Goal: Transaction & Acquisition: Book appointment/travel/reservation

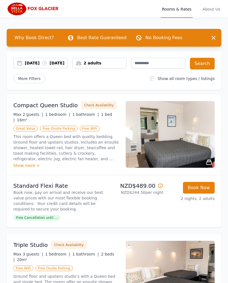
click at [121, 62] on div "2 adults" at bounding box center [99, 63] width 54 height 6
click at [40, 81] on span "More Filters" at bounding box center [29, 78] width 32 height 9
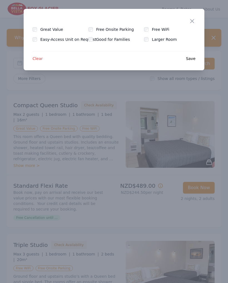
click at [195, 17] on div "Close" at bounding box center [197, 17] width 16 height 17
click at [192, 21] on icon "button" at bounding box center [191, 20] width 3 height 3
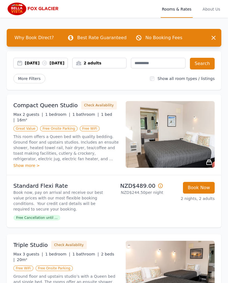
click at [119, 62] on div "2 adults" at bounding box center [99, 63] width 54 height 6
click at [27, 166] on div "Show more >" at bounding box center [66, 166] width 106 height 6
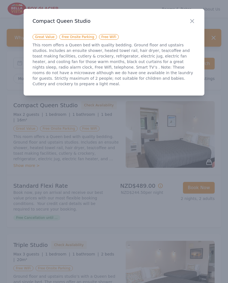
click at [192, 20] on icon "button" at bounding box center [192, 21] width 7 height 7
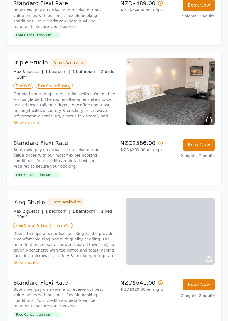
scroll to position [201, 0]
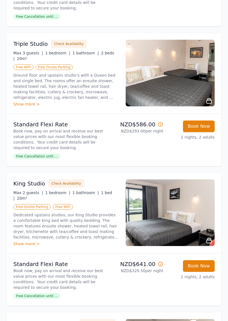
click at [69, 188] on button "Check Availability" at bounding box center [66, 183] width 36 height 8
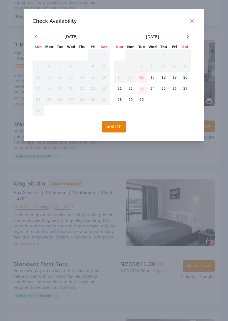
click at [190, 38] on div at bounding box center [187, 36] width 7 height 7
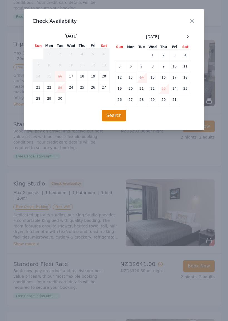
click at [189, 35] on icon at bounding box center [187, 36] width 4 height 4
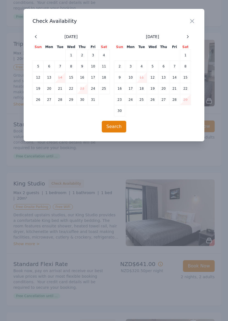
click at [190, 35] on div at bounding box center [187, 36] width 7 height 7
click at [188, 38] on icon at bounding box center [187, 36] width 4 height 4
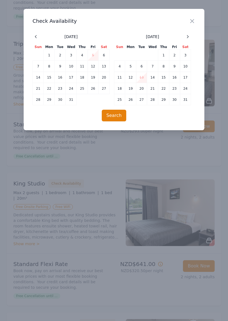
click at [175, 53] on td "2" at bounding box center [174, 55] width 11 height 11
click at [174, 52] on td "2" at bounding box center [174, 55] width 11 height 11
click at [195, 19] on icon "button" at bounding box center [192, 21] width 7 height 7
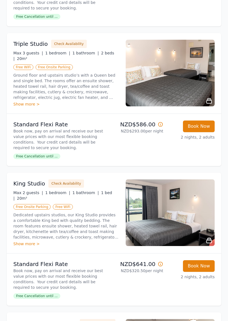
click at [72, 184] on button "Check Availability" at bounding box center [66, 183] width 36 height 8
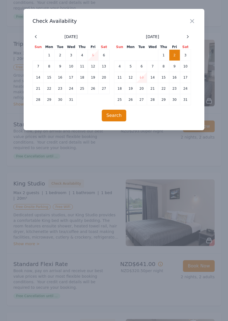
click at [120, 70] on td "4" at bounding box center [119, 66] width 11 height 11
click at [121, 63] on td "4" at bounding box center [119, 66] width 11 height 11
click at [142, 66] on td "6" at bounding box center [141, 66] width 11 height 11
click at [119, 117] on button "Search" at bounding box center [114, 116] width 25 height 12
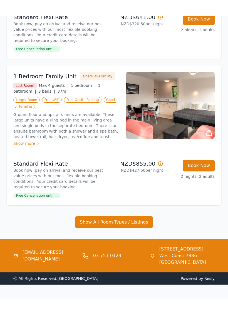
scroll to position [486, 0]
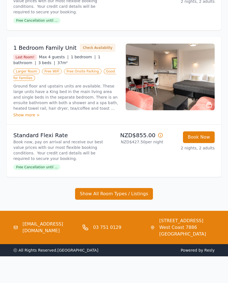
click at [134, 188] on button "Show All Room Types / Listings" at bounding box center [114, 194] width 78 height 12
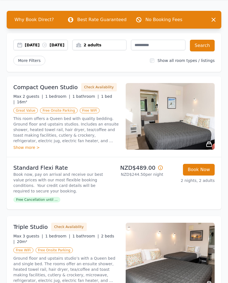
scroll to position [0, 0]
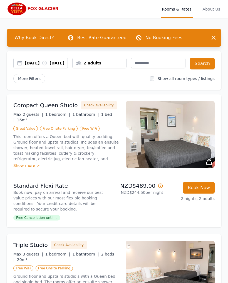
click at [106, 63] on div "2 adults" at bounding box center [99, 63] width 54 height 6
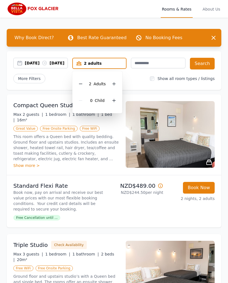
click at [79, 83] on icon at bounding box center [80, 84] width 4 height 4
click at [206, 66] on button "Search" at bounding box center [202, 64] width 25 height 12
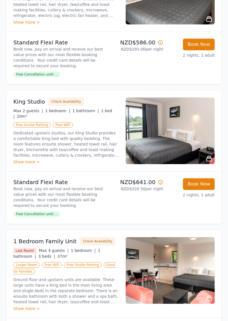
scroll to position [283, 0]
click at [33, 160] on div "Show more >" at bounding box center [66, 162] width 106 height 6
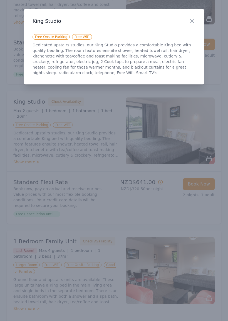
click at [103, 164] on div at bounding box center [114, 160] width 228 height 321
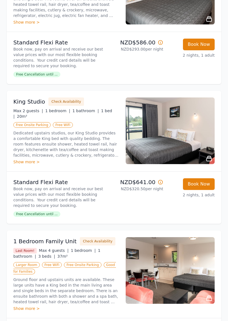
click at [45, 216] on span "Free Cancellation until ..." at bounding box center [36, 214] width 47 height 6
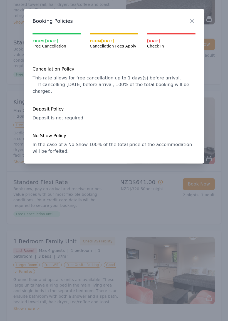
click at [192, 19] on icon "button" at bounding box center [192, 21] width 7 height 7
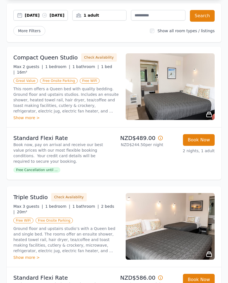
scroll to position [0, 0]
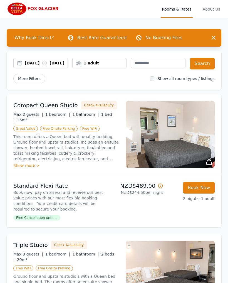
click at [218, 9] on span "About Us" at bounding box center [211, 9] width 20 height 18
